Goal: Transaction & Acquisition: Download file/media

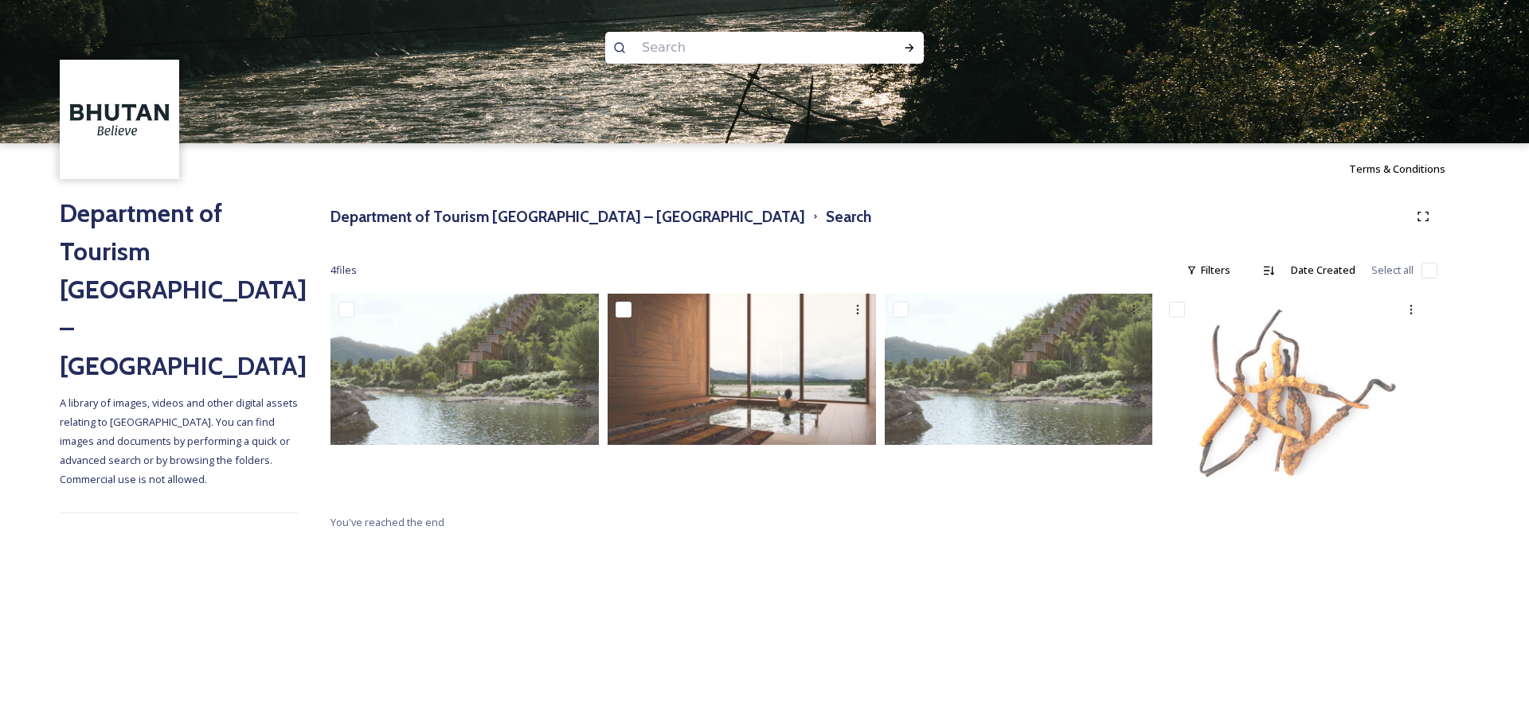
click at [675, 53] on input at bounding box center [743, 47] width 218 height 35
type input "Yoga"
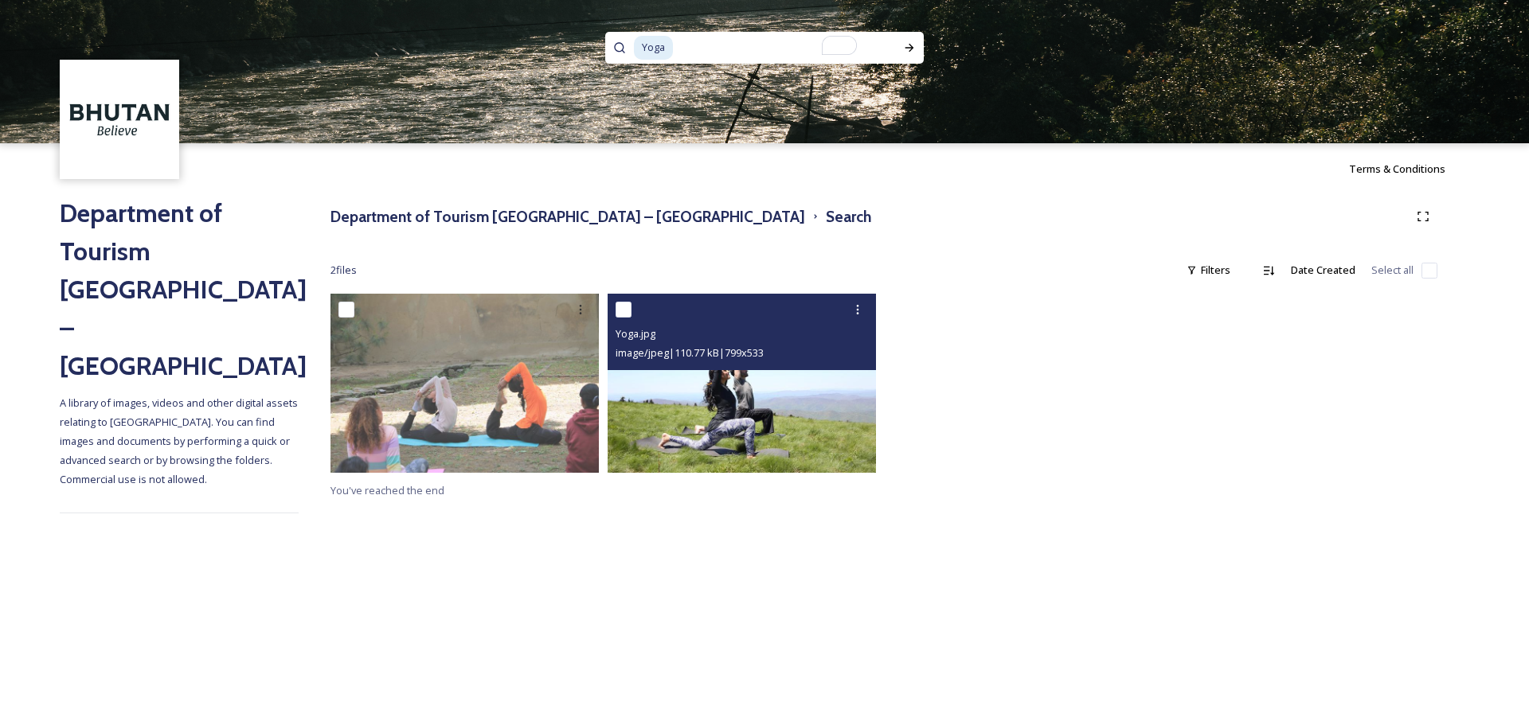
click at [813, 408] on img at bounding box center [742, 383] width 268 height 179
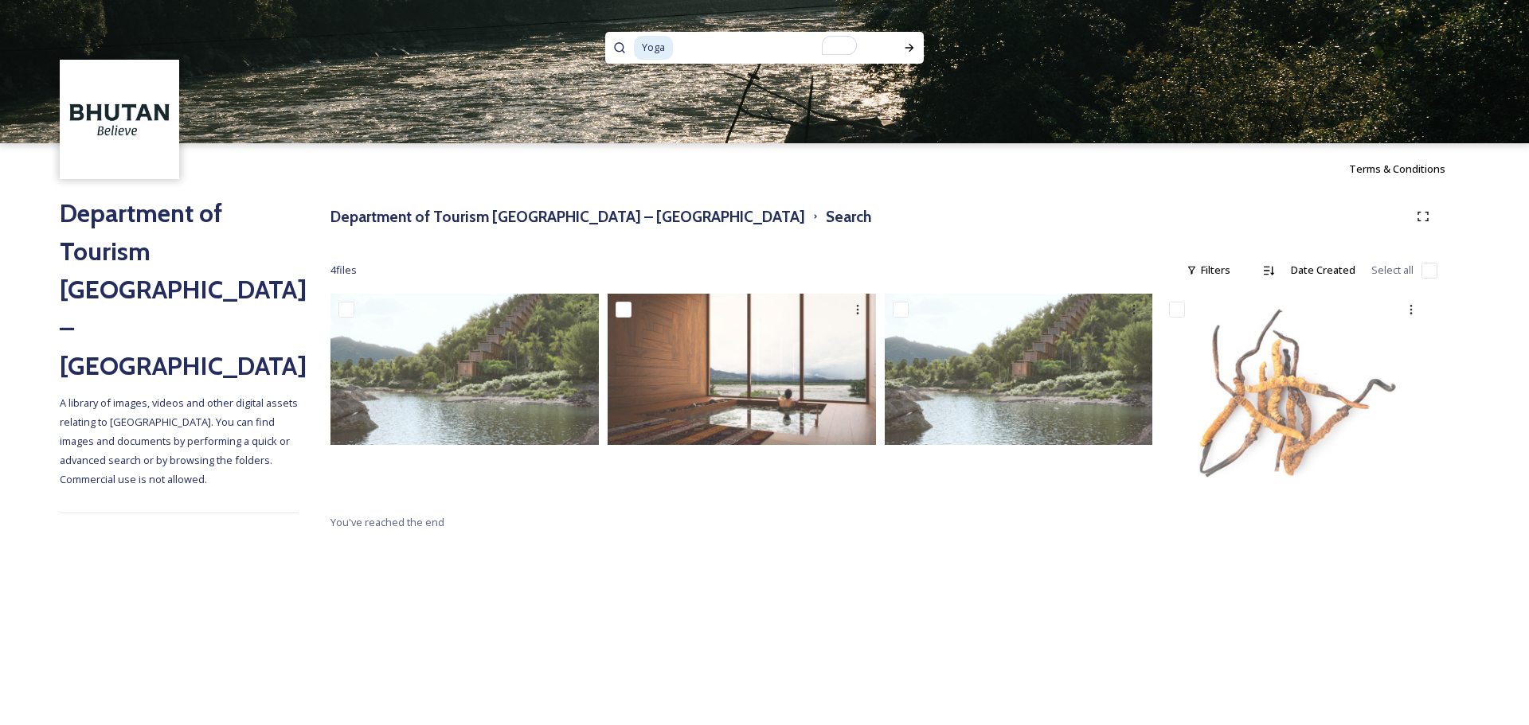
click at [751, 49] on input "To enrich screen reader interactions, please activate Accessibility in Grammarl…" at bounding box center [773, 47] width 198 height 35
type input "Y"
type input "trekking"
click at [799, 546] on div "trekking Terms & Conditions Department of Tourism [GEOGRAPHIC_DATA] – Brand Cen…" at bounding box center [764, 362] width 1529 height 725
click at [689, 45] on div "trekking" at bounding box center [757, 48] width 247 height 32
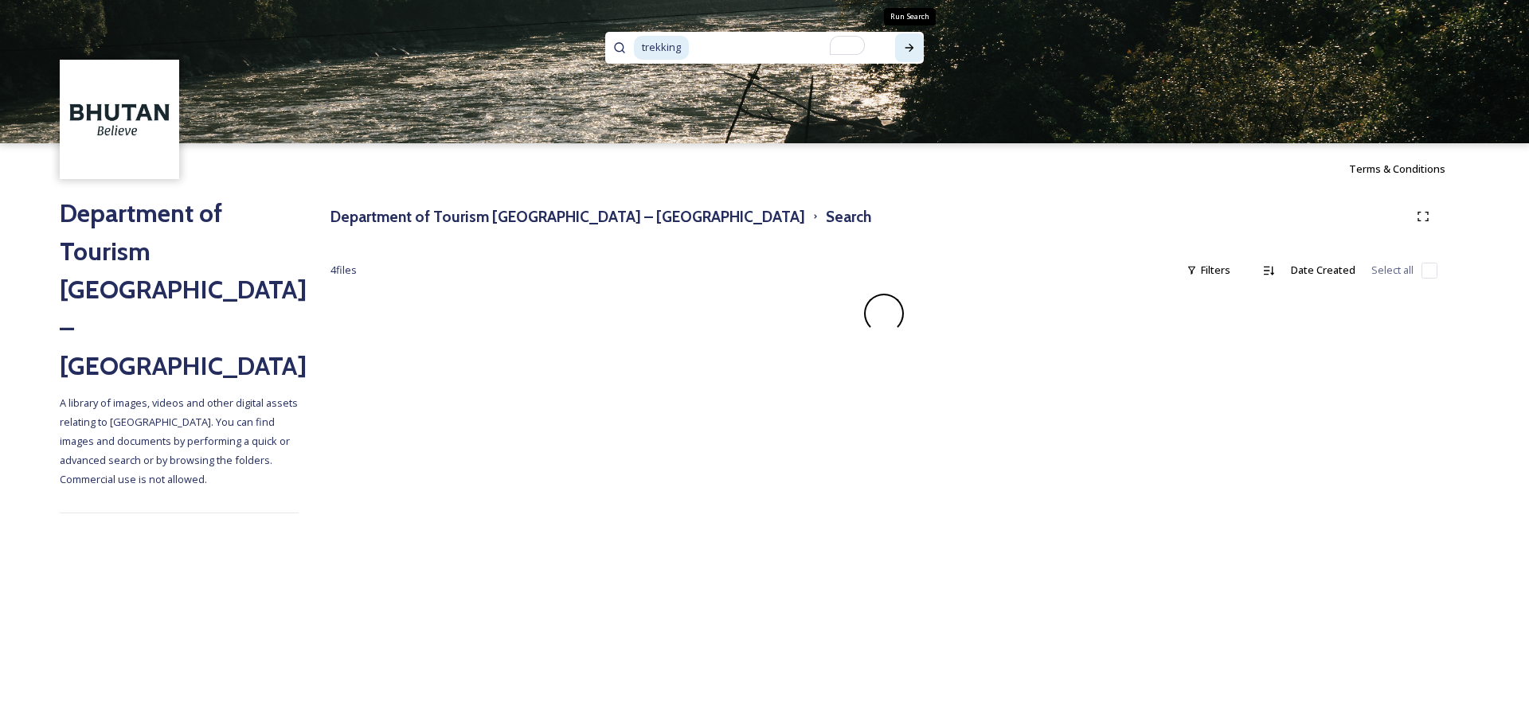
click at [901, 51] on div "Run Search" at bounding box center [909, 47] width 29 height 29
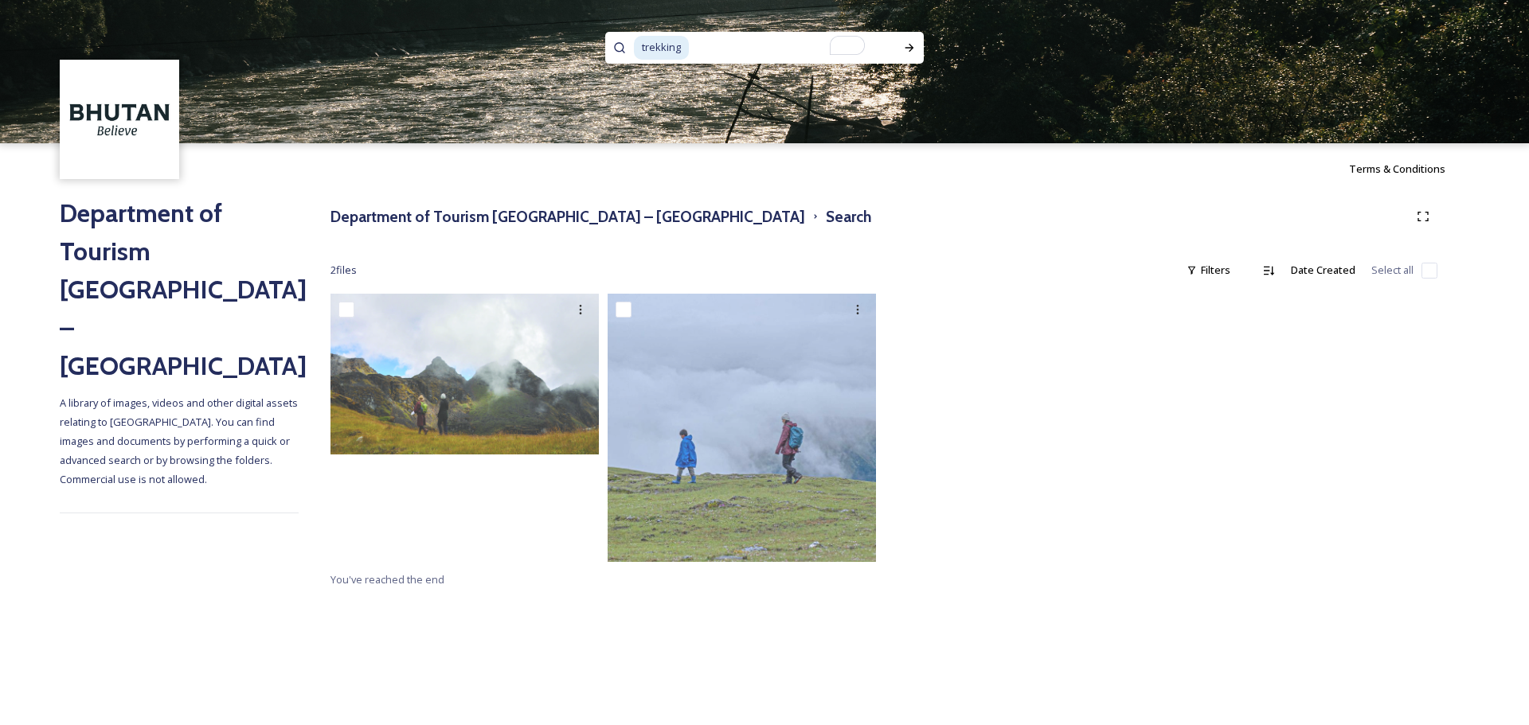
click at [805, 47] on input "To enrich screen reader interactions, please activate Accessibility in Grammarl…" at bounding box center [785, 47] width 190 height 35
click at [800, 49] on input "To enrich screen reader interactions, please activate Accessibility in Grammarl…" at bounding box center [785, 47] width 190 height 35
type input "t"
type input "hotstone"
click at [914, 50] on icon at bounding box center [909, 47] width 13 height 13
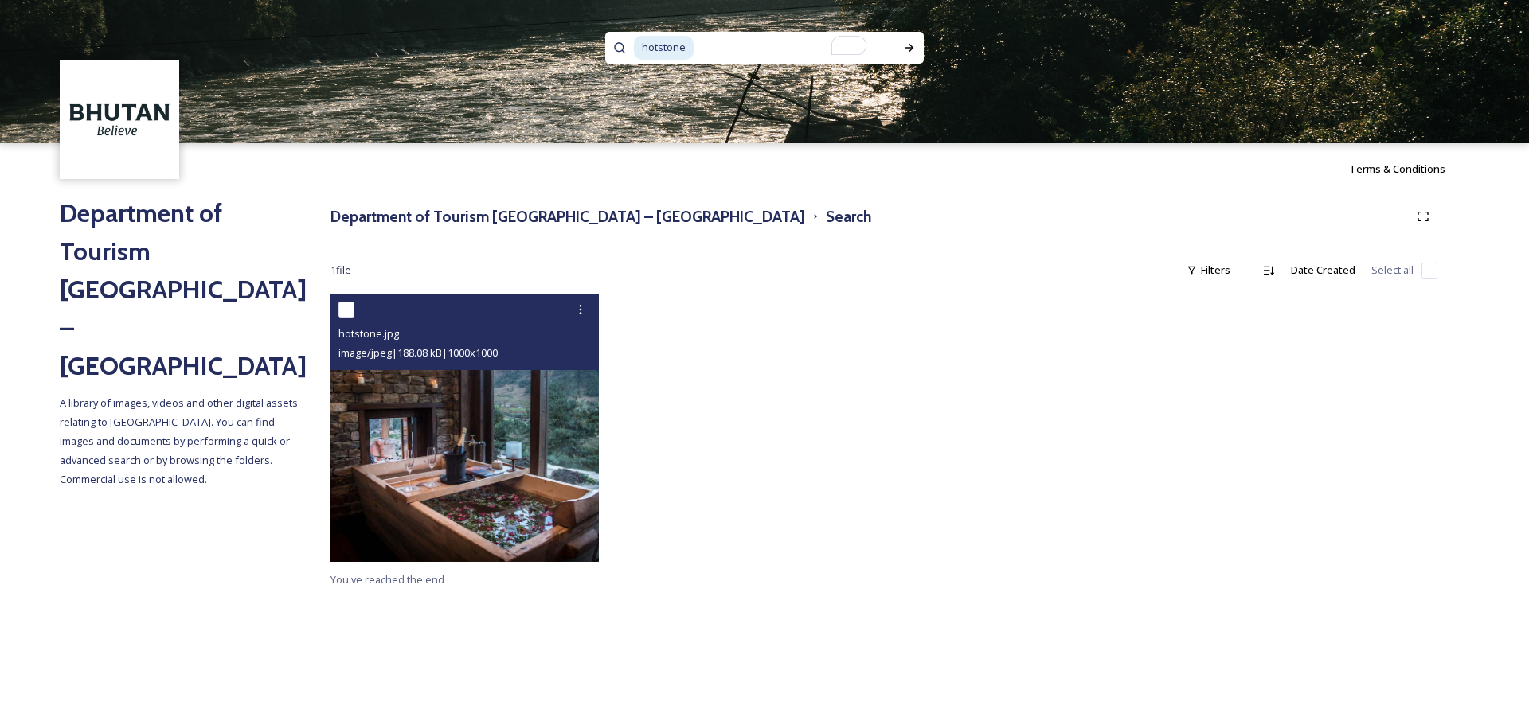
click at [481, 496] on img at bounding box center [464, 428] width 268 height 268
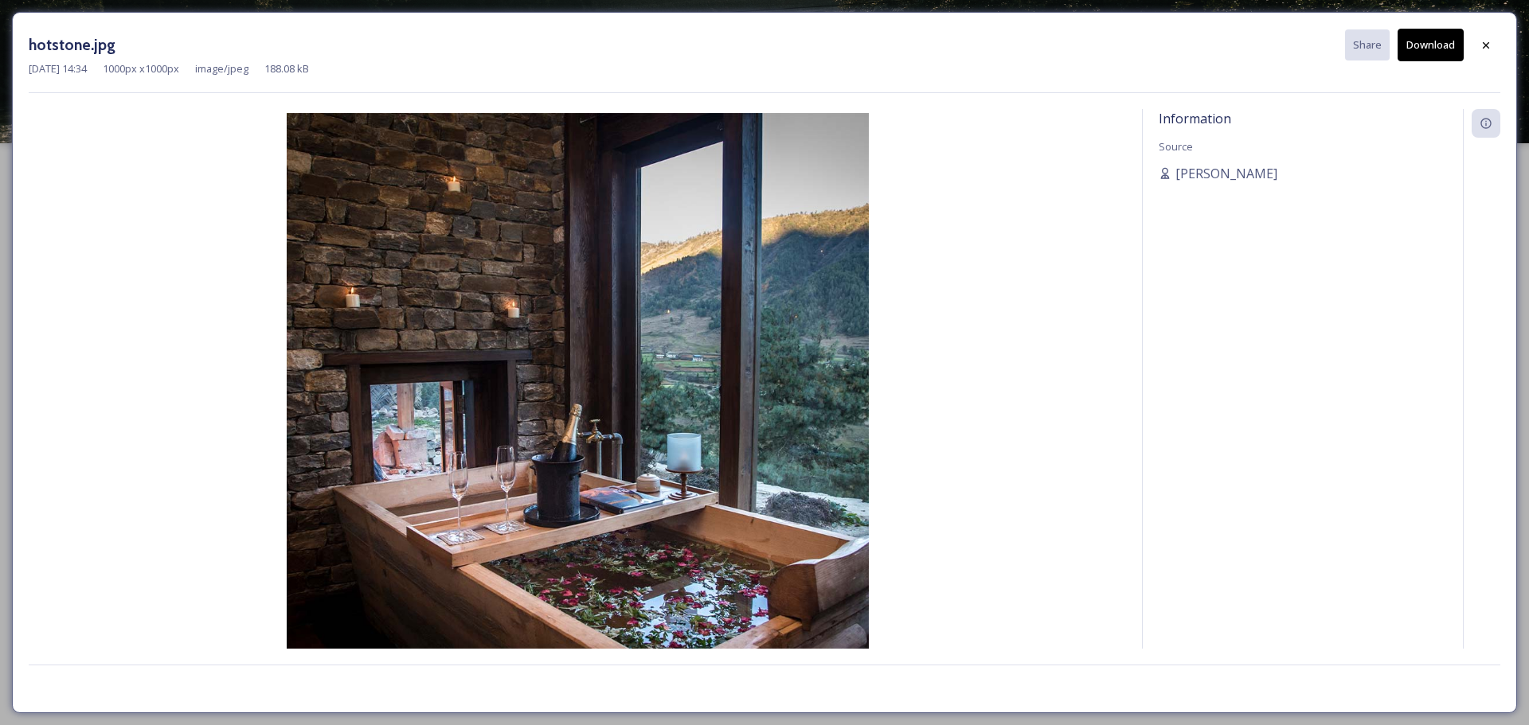
click at [1426, 51] on button "Download" at bounding box center [1430, 45] width 66 height 33
click at [578, 369] on img at bounding box center [577, 404] width 1097 height 582
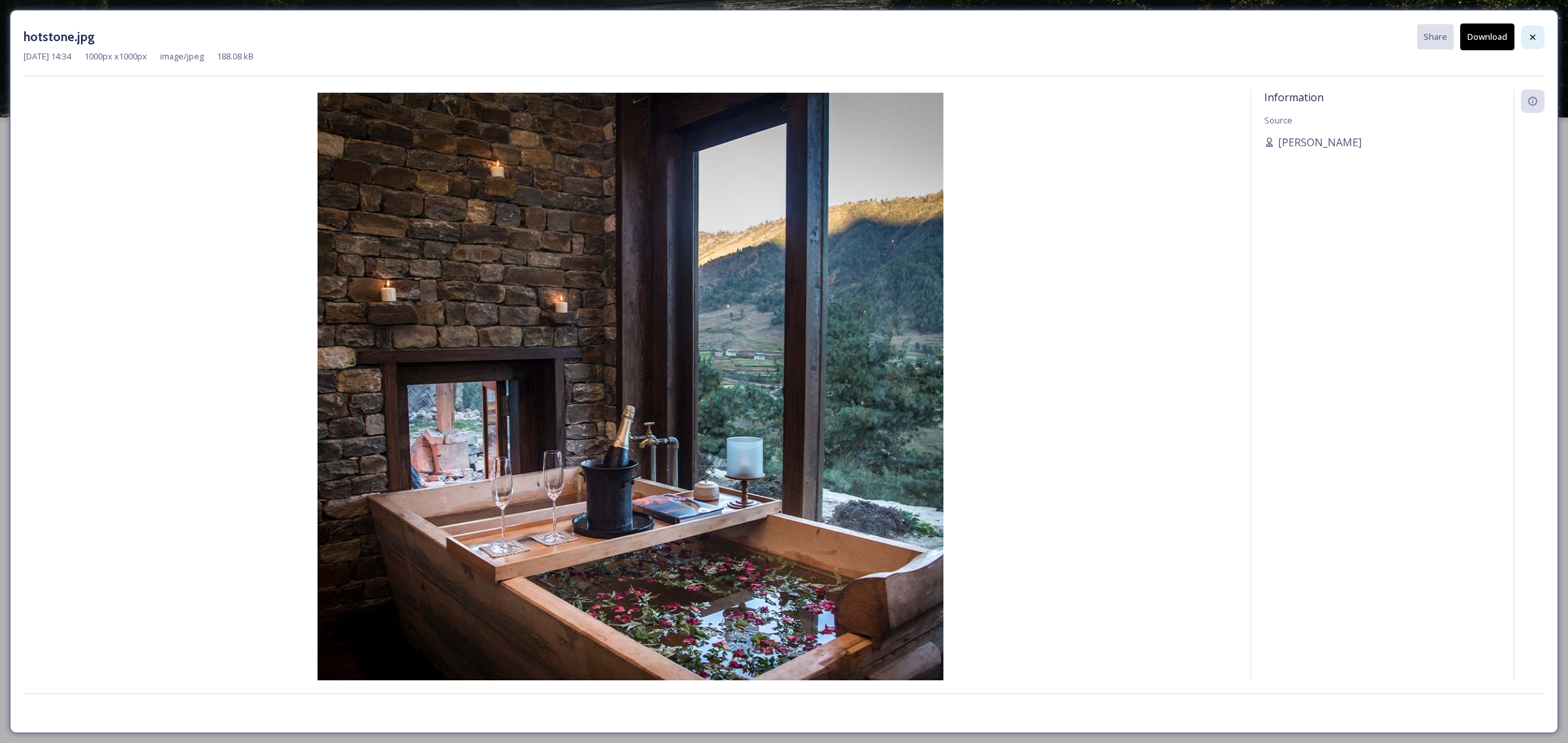
click at [1254, 40] on div at bounding box center [1533, 37] width 24 height 24
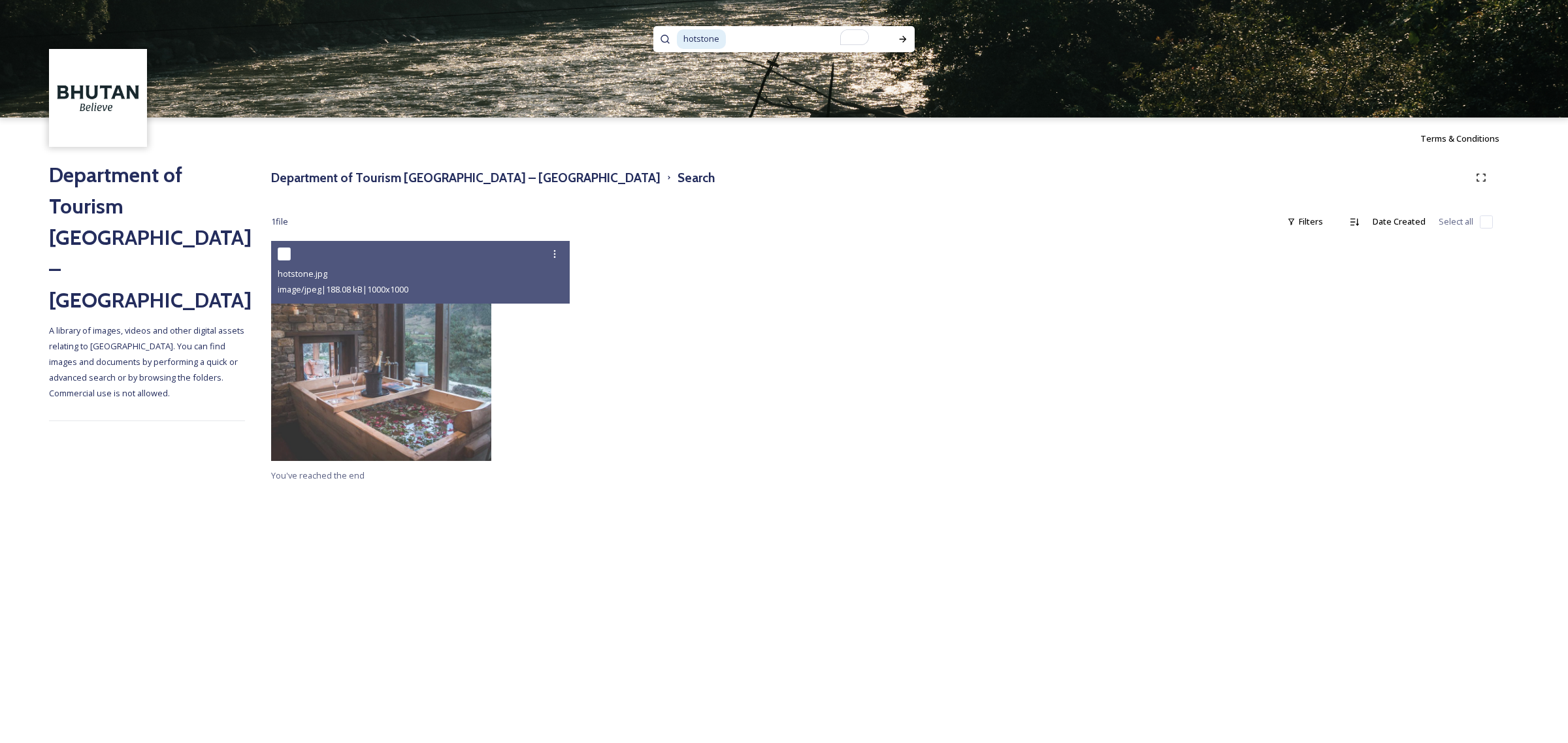
drag, startPoint x: 712, startPoint y: 38, endPoint x: 719, endPoint y: 37, distance: 7.1
click at [713, 38] on span "hotstone" at bounding box center [702, 39] width 49 height 19
click at [729, 37] on input "To enrich screen reader interactions, please activate Accessibility in Grammarl…" at bounding box center [804, 39] width 154 height 29
type input "h"
type input "bath"
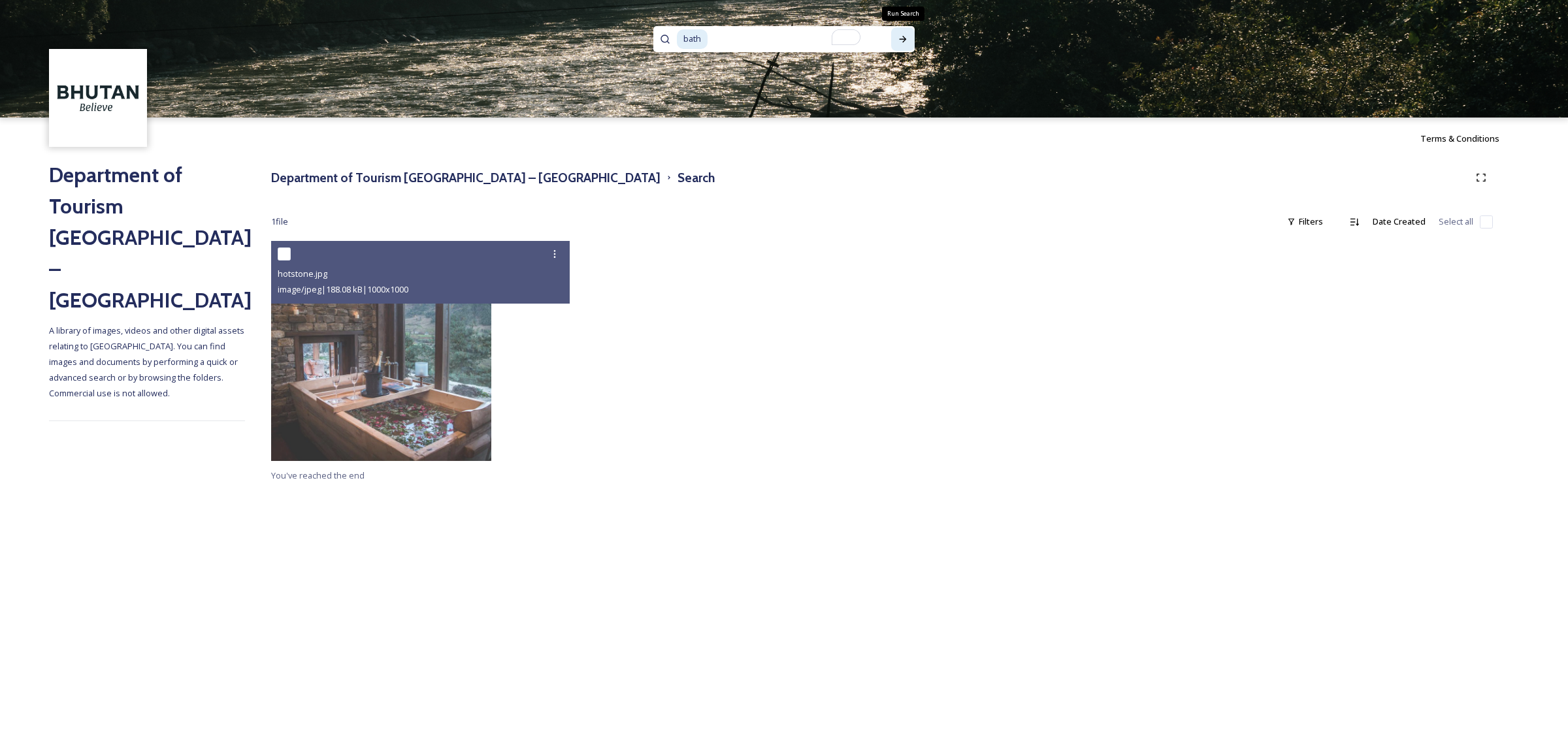
click at [897, 50] on div "Run Search" at bounding box center [903, 39] width 24 height 24
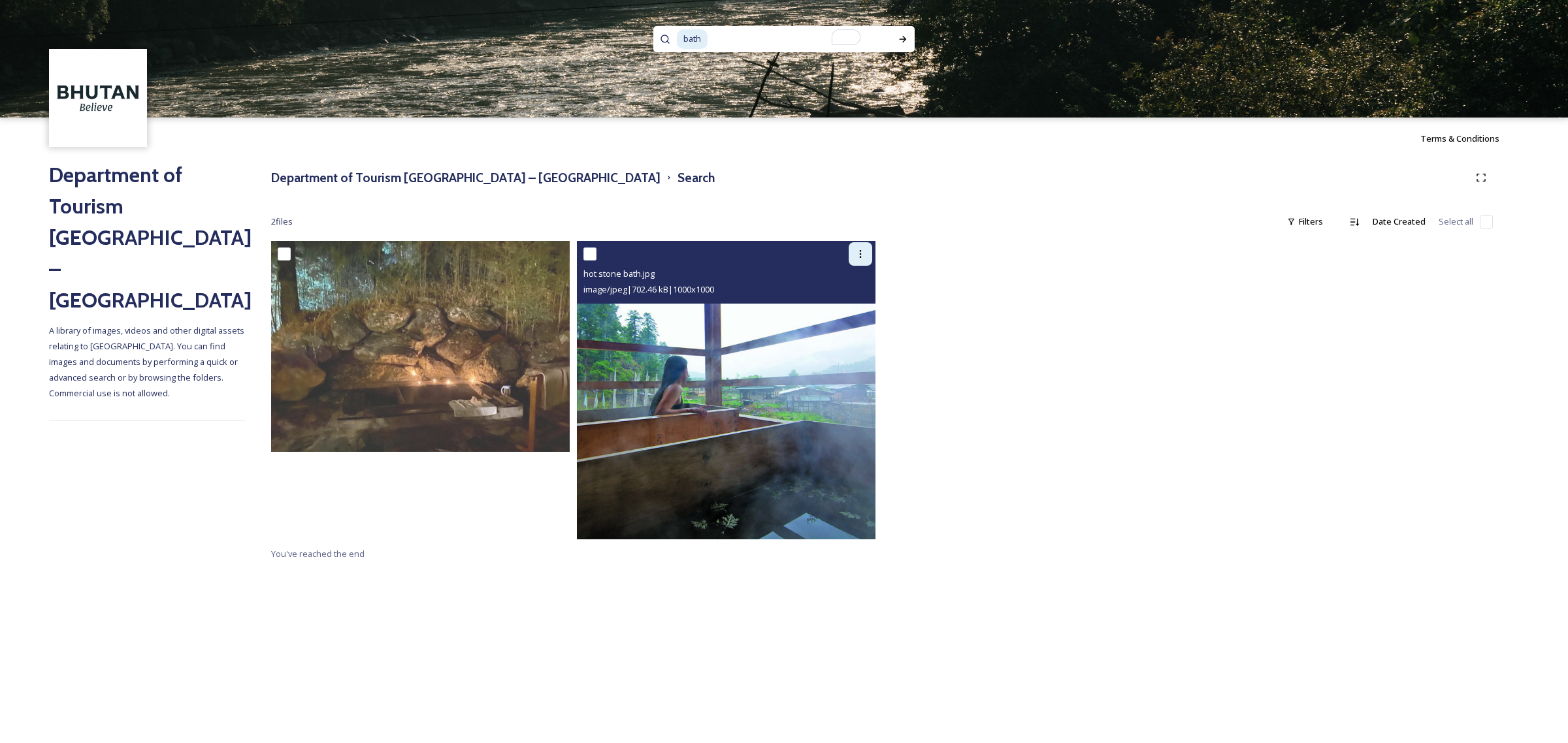
click at [857, 259] on div at bounding box center [860, 253] width 24 height 24
click at [854, 312] on span "Download" at bounding box center [845, 308] width 40 height 12
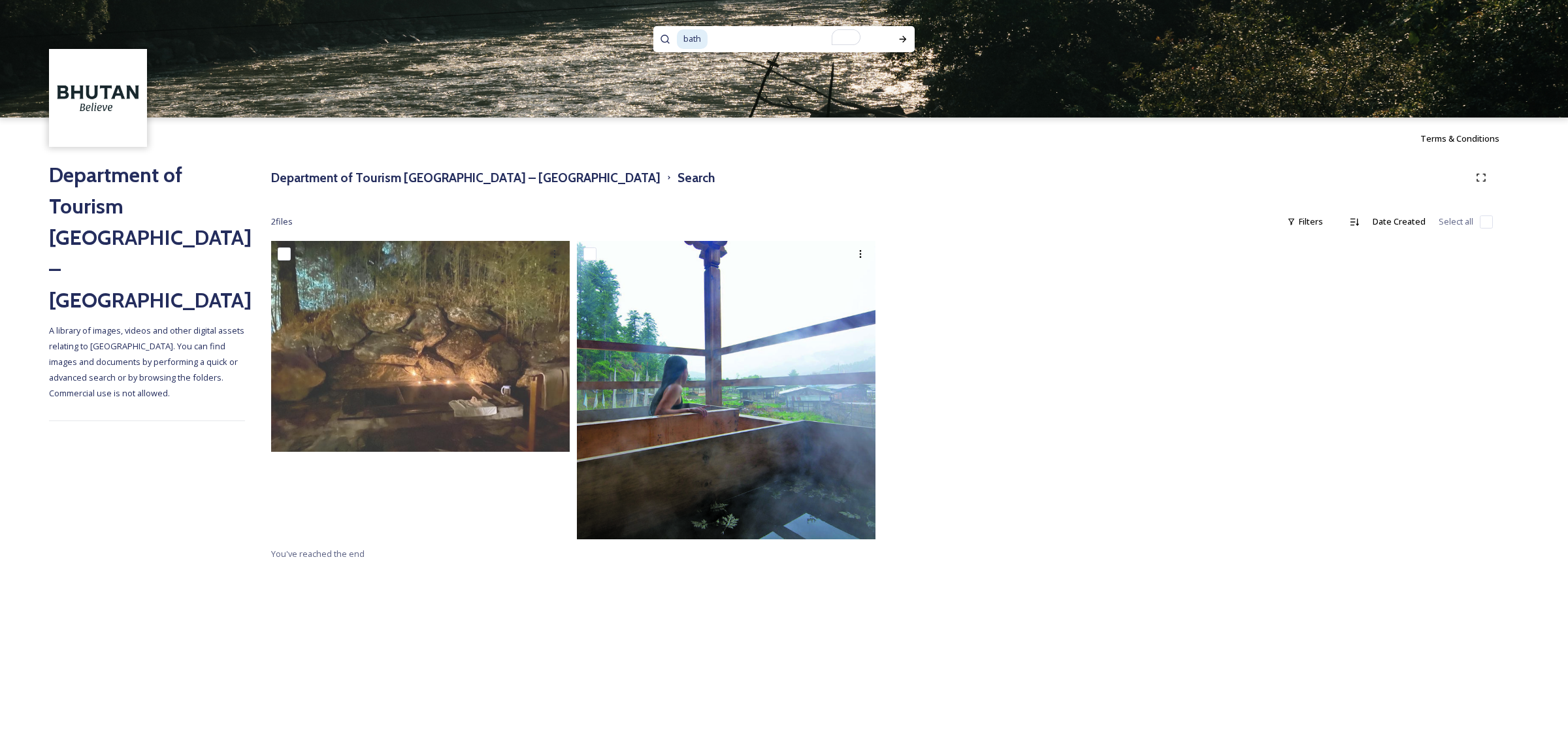
click at [1044, 416] on div at bounding box center [1035, 394] width 305 height 305
click at [782, 24] on img at bounding box center [784, 58] width 1568 height 117
click at [756, 39] on input "To enrich screen reader interactions, please activate Accessibility in Grammarl…" at bounding box center [790, 39] width 163 height 29
type input "b"
type input "hot stone"
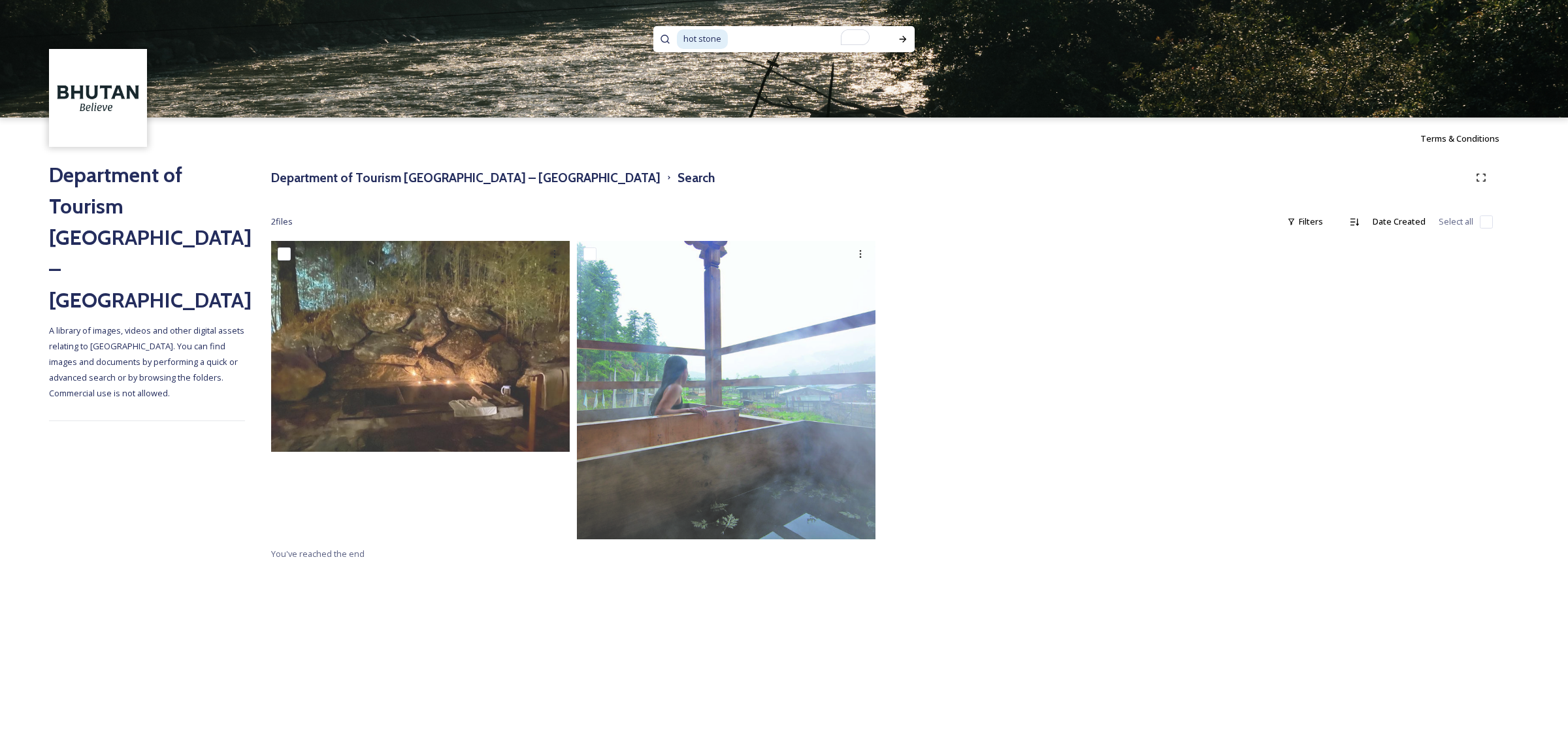
click at [775, 50] on input "To enrich screen reader interactions, please activate Accessibility in Grammarl…" at bounding box center [806, 39] width 153 height 29
